Goal: Navigation & Orientation: Find specific page/section

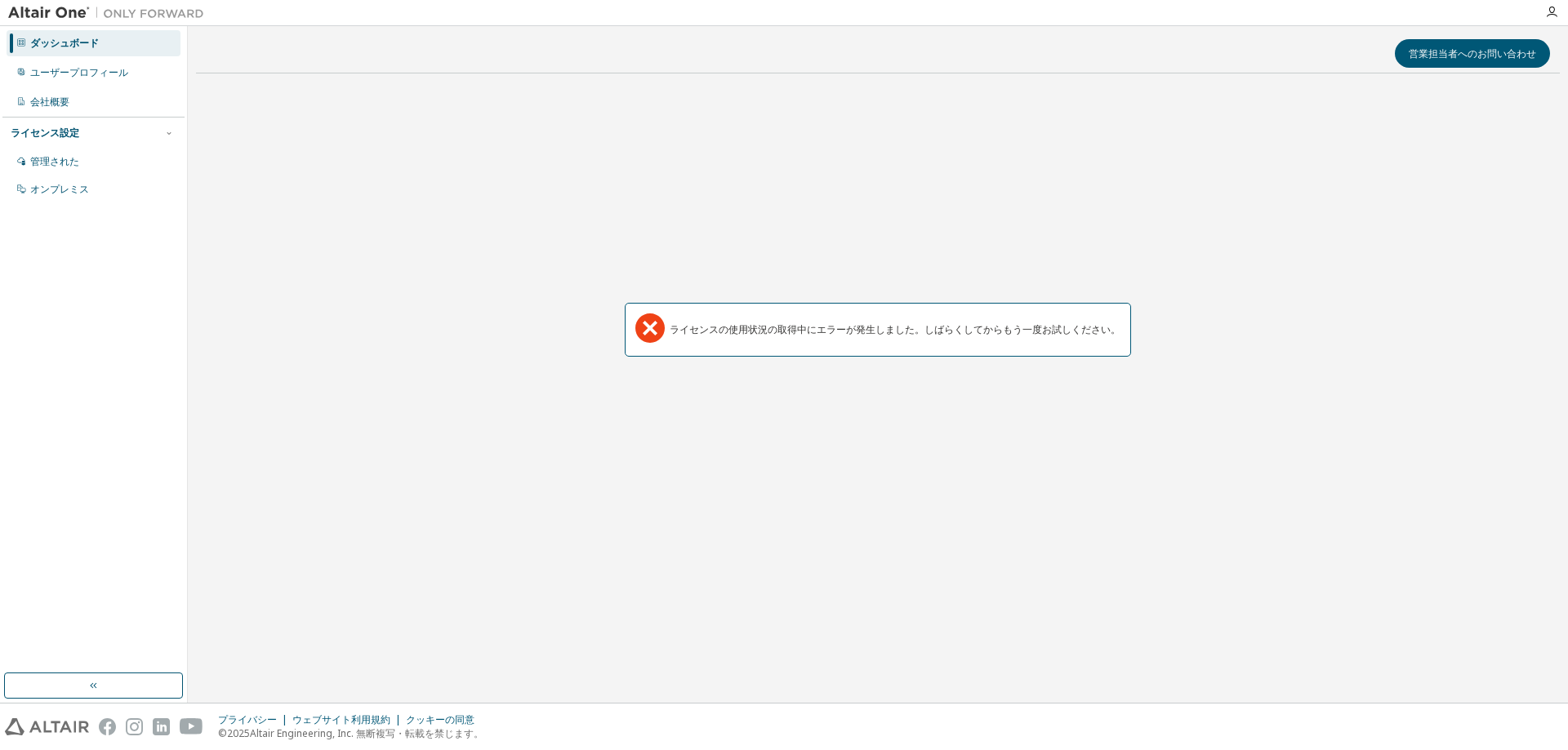
click at [96, 42] on font "ダッシュボード" at bounding box center [64, 43] width 69 height 14
